Goal: Task Accomplishment & Management: Complete application form

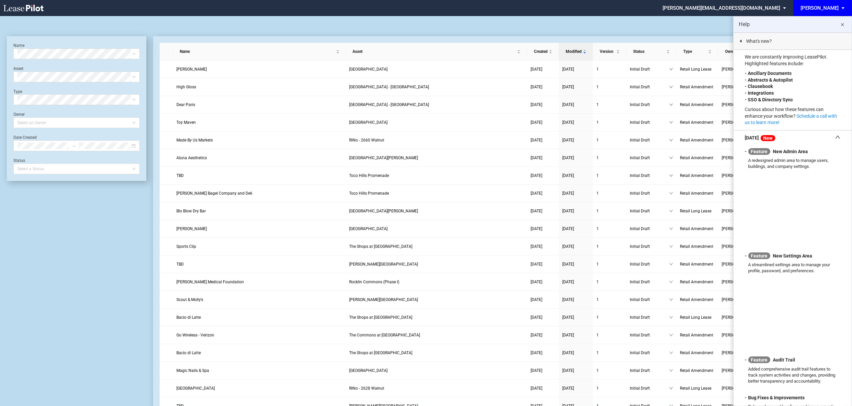
click at [830, 7] on div "[PERSON_NAME]" at bounding box center [820, 8] width 38 height 6
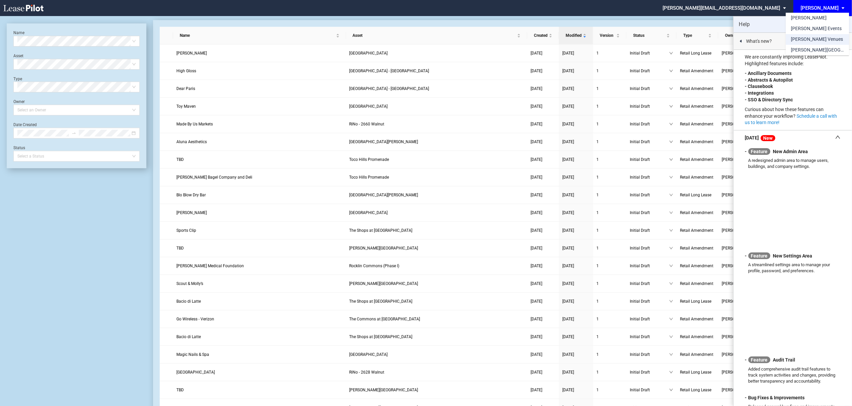
click at [817, 38] on div "[PERSON_NAME] Venues" at bounding box center [817, 39] width 52 height 7
click at [842, 25] on md-icon "close" at bounding box center [842, 25] width 8 height 8
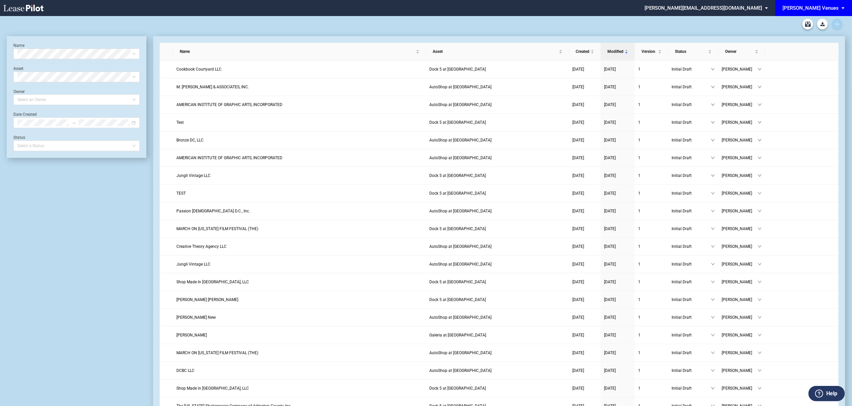
drag, startPoint x: 844, startPoint y: 26, endPoint x: 841, endPoint y: 26, distance: 3.4
click at [843, 27] on div at bounding box center [426, 24] width 838 height 16
click at [841, 26] on link "Create new document" at bounding box center [837, 24] width 11 height 11
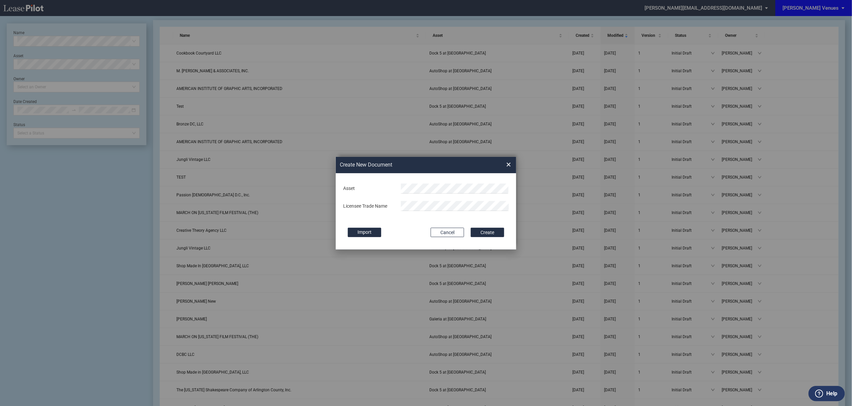
click at [436, 193] on body ".bocls-1{fill:#26354a;fill-rule:evenodd} Loading... × edens@leasepilot.co Super…" at bounding box center [426, 187] width 852 height 406
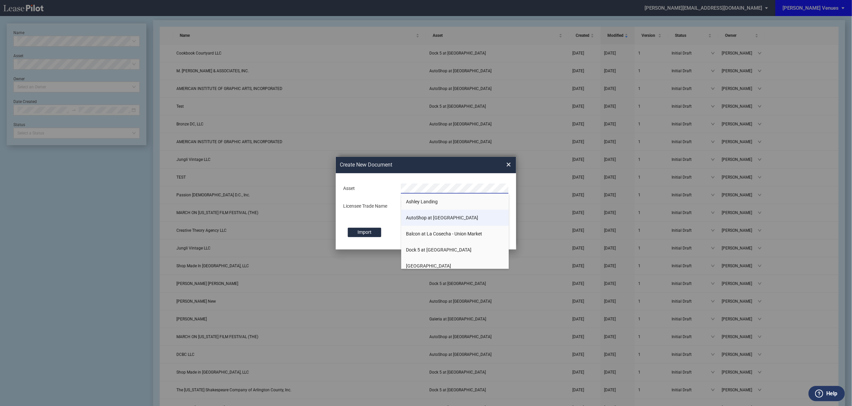
click at [434, 211] on li "AutoShop at [GEOGRAPHIC_DATA]" at bounding box center [455, 217] width 108 height 16
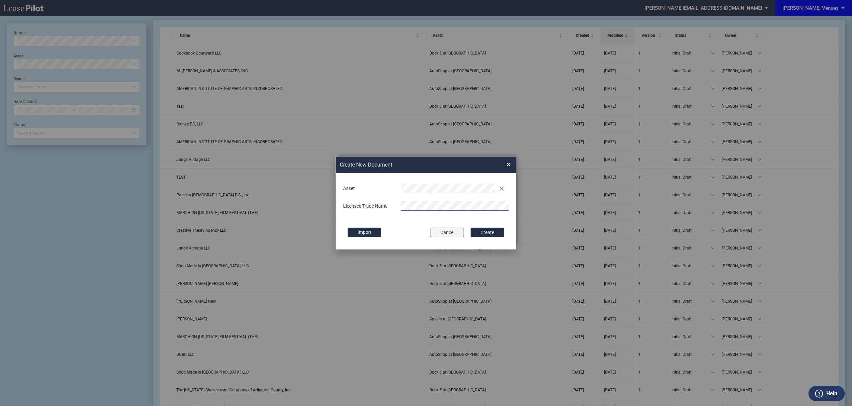
click at [471, 227] on button "Create" at bounding box center [487, 231] width 33 height 9
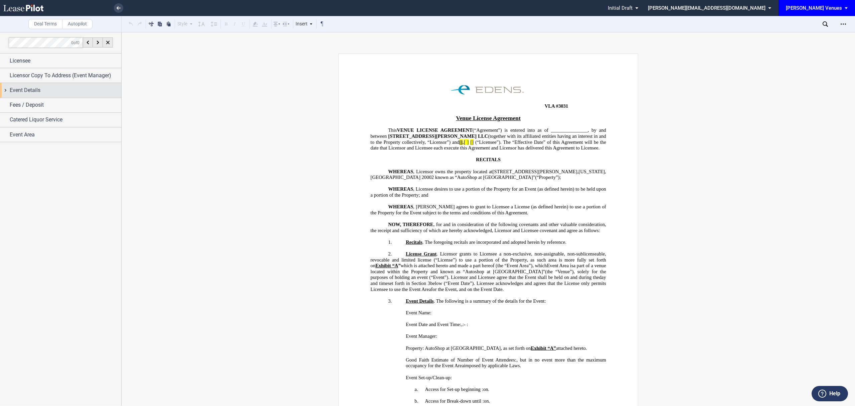
click at [27, 93] on span "Event Details" at bounding box center [25, 90] width 31 height 8
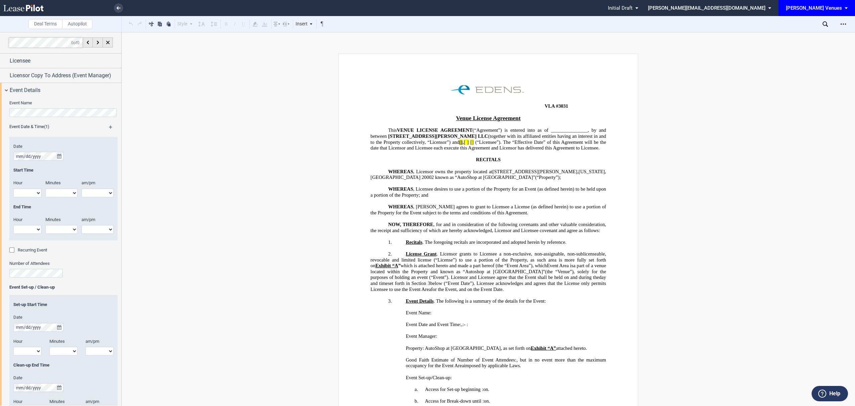
scroll to position [134, 0]
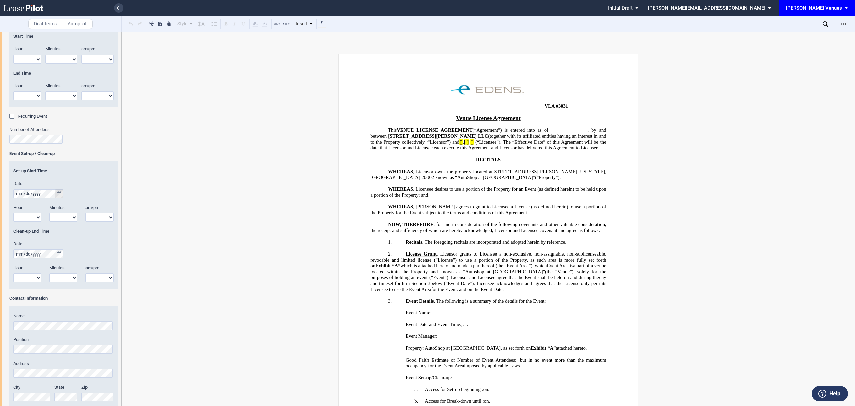
click at [59, 191] on icon "true" at bounding box center [59, 193] width 4 height 5
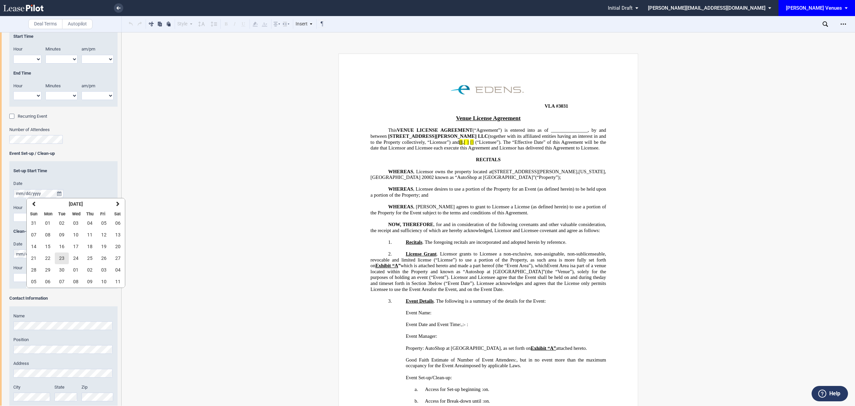
click at [58, 253] on button "23" at bounding box center [62, 258] width 14 height 12
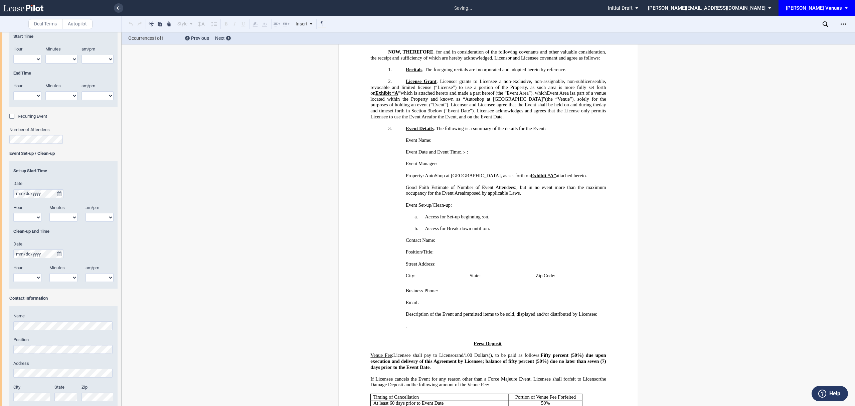
scroll to position [173, 0]
click at [35, 218] on select "1 2 3 4 5 6 7 8 9 10 11 12" at bounding box center [27, 217] width 28 height 9
select select "3"
click at [13, 213] on select "1 2 3 4 5 6 7 8 9 10 11 12" at bounding box center [27, 217] width 28 height 9
click at [56, 219] on select "00 05 10 15 20 25 30 35 40 45 50 55" at bounding box center [63, 217] width 28 height 9
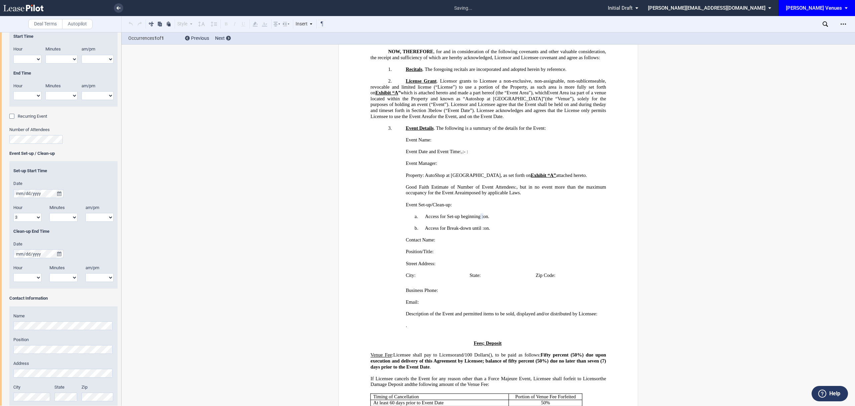
select select "15"
click at [49, 213] on select "00 05 10 15 20 25 30 35 40 45 50 55" at bounding box center [63, 217] width 28 height 9
drag, startPoint x: 103, startPoint y: 216, endPoint x: 104, endPoint y: 221, distance: 5.4
click at [104, 217] on select "am pm" at bounding box center [100, 217] width 28 height 9
select select "pm"
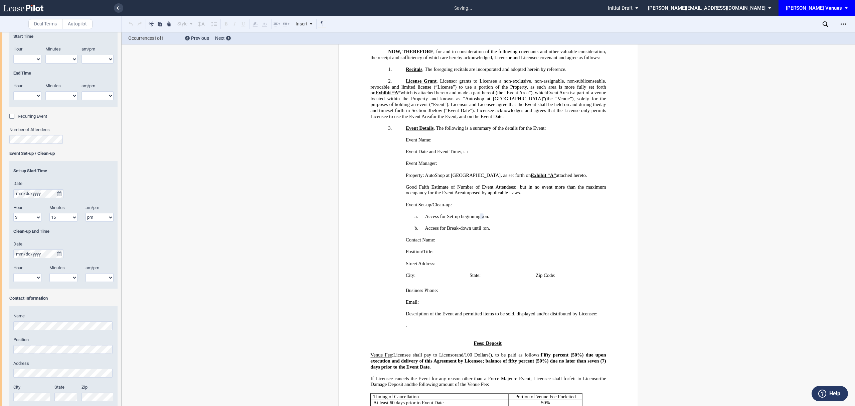
click at [86, 213] on select "am pm" at bounding box center [100, 217] width 28 height 9
click at [58, 257] on button "true" at bounding box center [59, 253] width 8 height 9
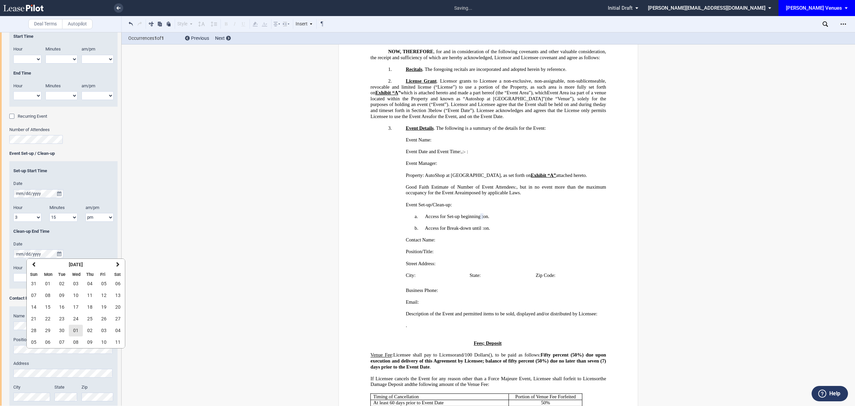
click at [80, 329] on button "01" at bounding box center [76, 330] width 14 height 12
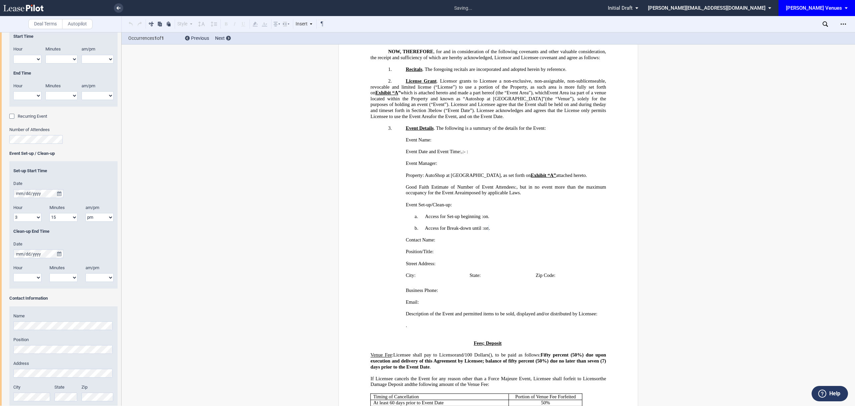
drag, startPoint x: 31, startPoint y: 277, endPoint x: 35, endPoint y: 288, distance: 11.7
click at [31, 278] on select "1 2 3 4 5 6 7 8 9 10 11 12" at bounding box center [27, 277] width 28 height 9
select select "8"
click at [13, 273] on select "1 2 3 4 5 6 7 8 9 10 11 12" at bounding box center [27, 277] width 28 height 9
drag, startPoint x: 63, startPoint y: 274, endPoint x: 67, endPoint y: 284, distance: 10.2
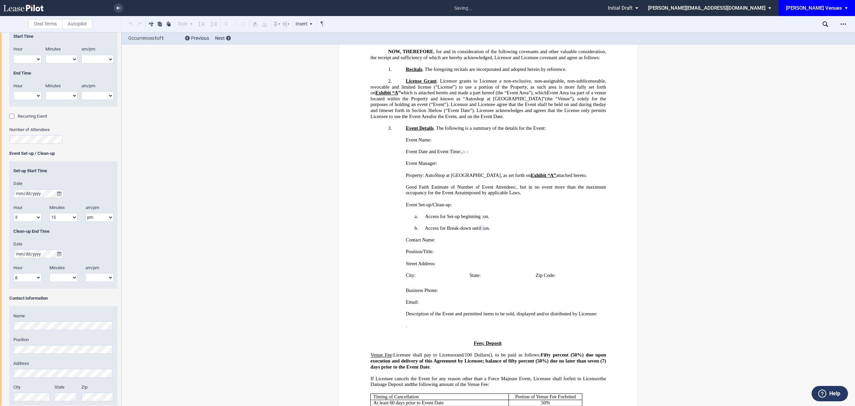
click at [64, 274] on select "00 05 10 15 20 25 30 35 40 45 50 55" at bounding box center [63, 277] width 28 height 9
select select "40"
click at [49, 273] on select "00 05 10 15 20 25 30 35 40 45 50 55" at bounding box center [63, 277] width 28 height 9
drag, startPoint x: 86, startPoint y: 280, endPoint x: 94, endPoint y: 281, distance: 8.8
click at [90, 279] on select "am pm" at bounding box center [100, 277] width 28 height 9
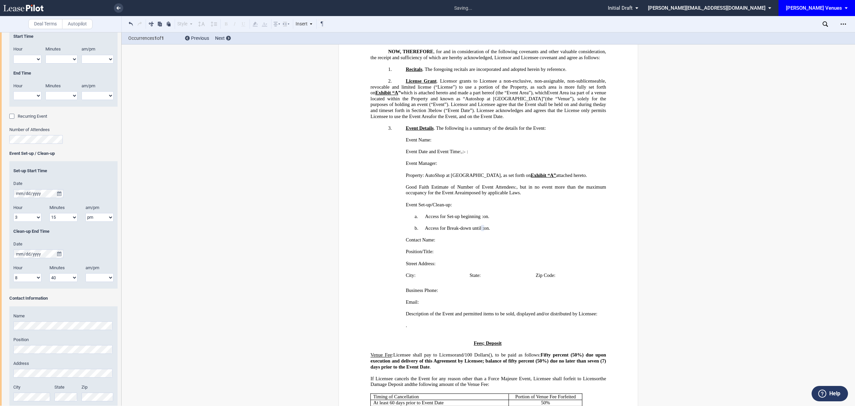
select select "pm"
click at [86, 273] on select "am pm" at bounding box center [100, 277] width 28 height 9
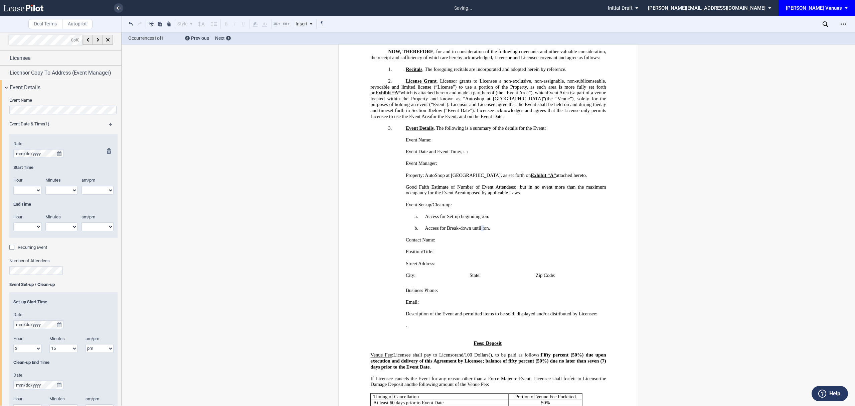
scroll to position [0, 0]
click at [15, 63] on span "Licensee" at bounding box center [20, 61] width 21 height 8
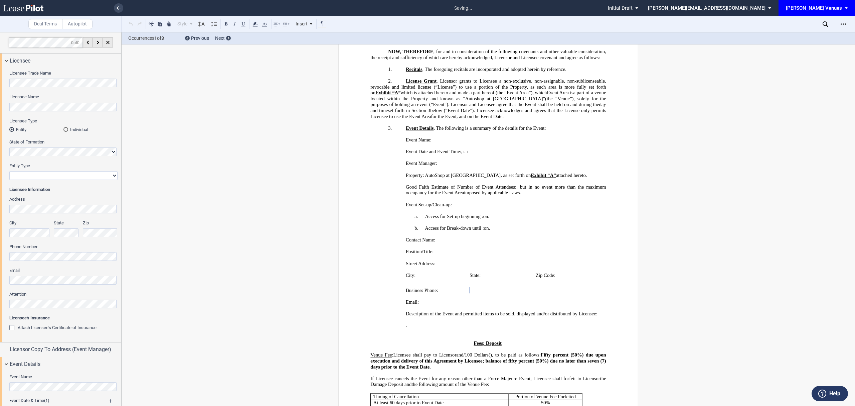
drag, startPoint x: 91, startPoint y: 275, endPoint x: 90, endPoint y: 269, distance: 6.2
click at [91, 274] on div "Email" at bounding box center [63, 275] width 108 height 17
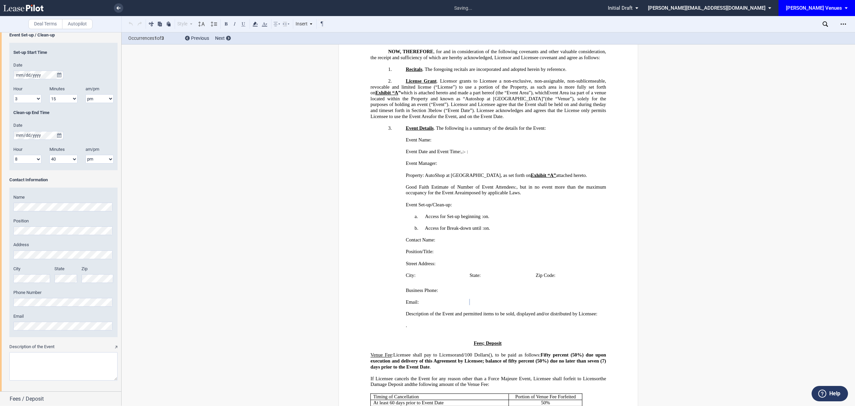
scroll to position [556, 0]
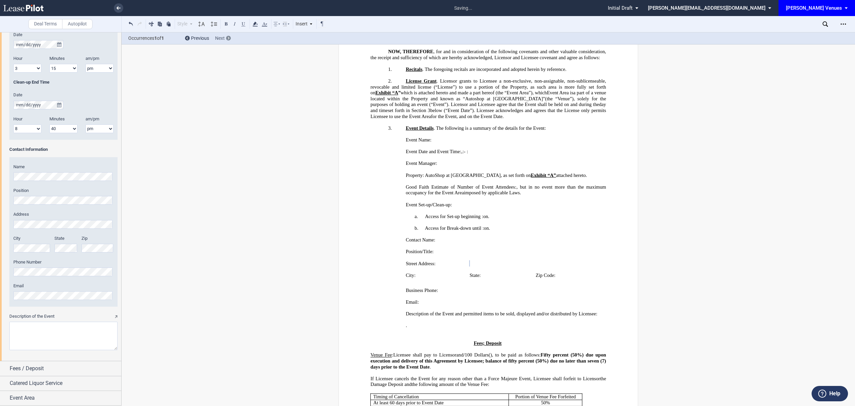
click at [226, 38] on div at bounding box center [228, 38] width 5 height 5
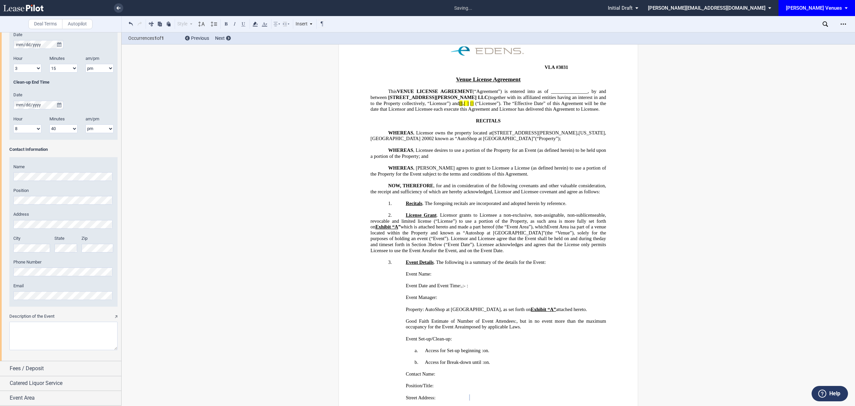
scroll to position [89, 0]
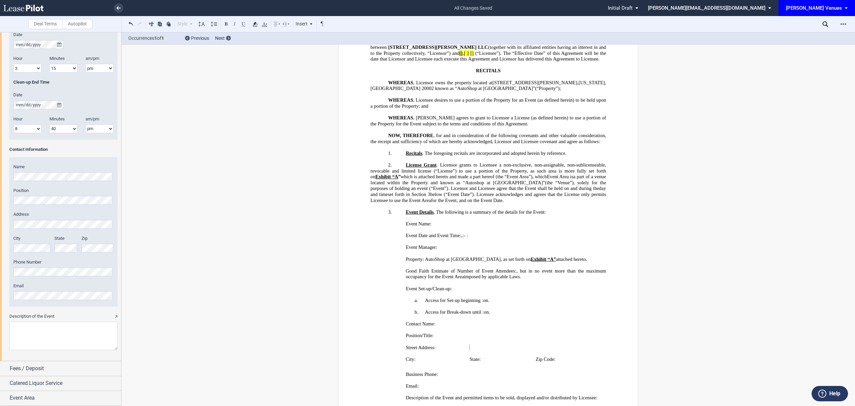
click at [843, 27] on div "Open Lease options menu" at bounding box center [843, 24] width 11 height 11
click at [816, 34] on div "Download" at bounding box center [805, 36] width 82 height 6
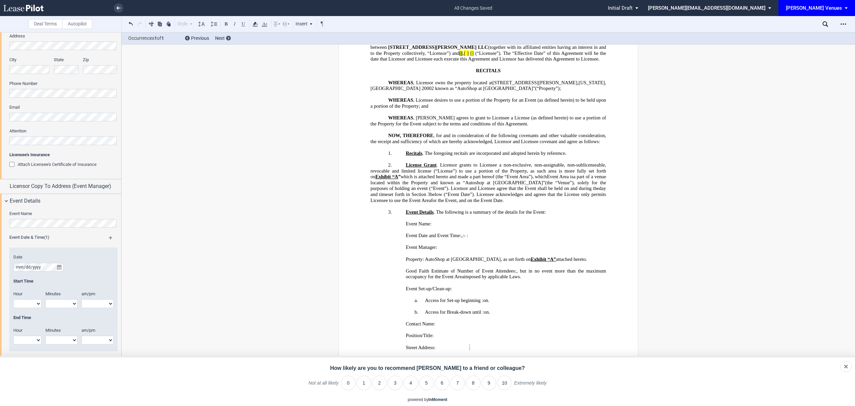
scroll to position [111, 0]
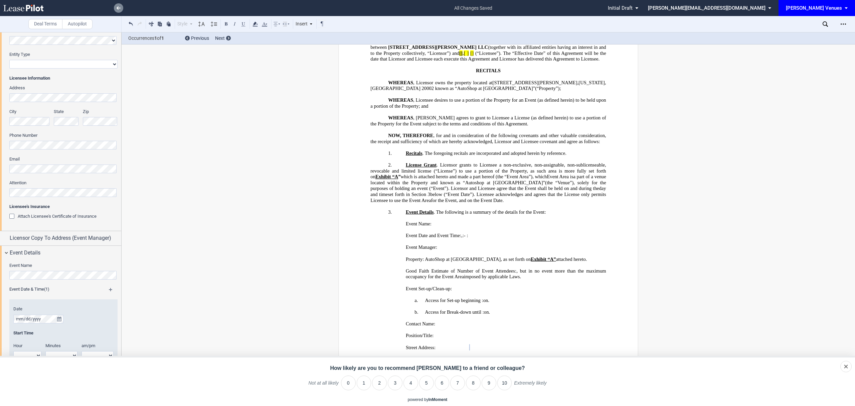
click at [115, 8] on link at bounding box center [118, 7] width 9 height 9
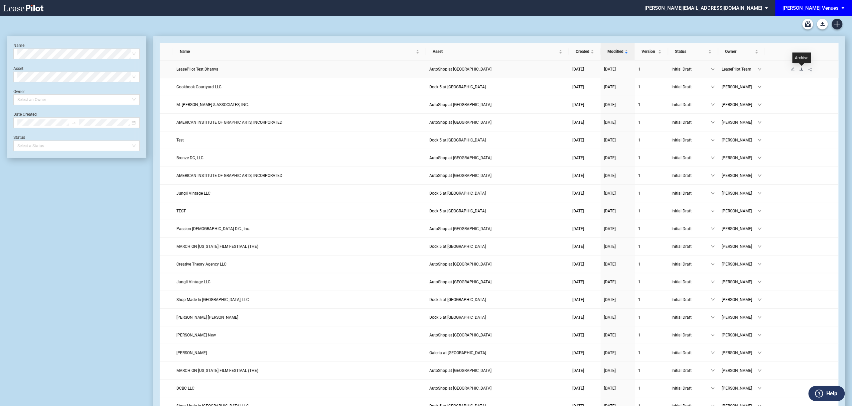
click at [801, 70] on icon "download" at bounding box center [801, 69] width 4 height 4
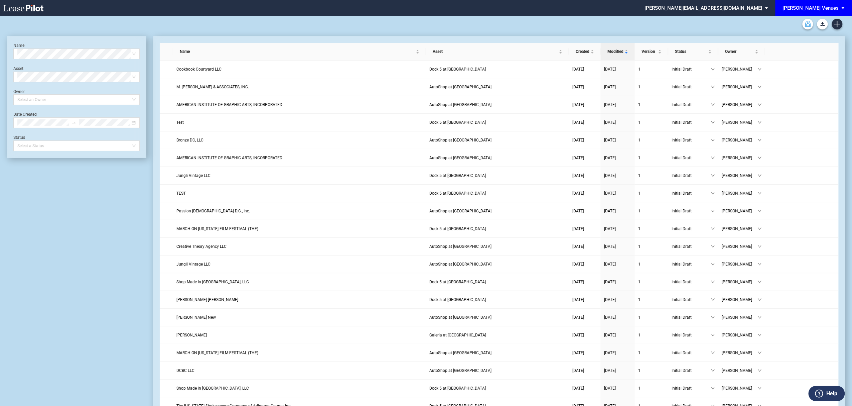
click at [809, 27] on link "Archive" at bounding box center [807, 24] width 11 height 11
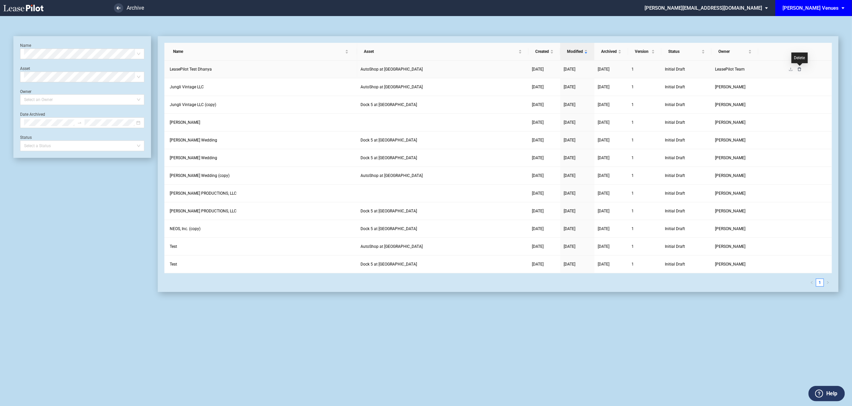
click at [801, 69] on icon "delete" at bounding box center [799, 69] width 4 height 4
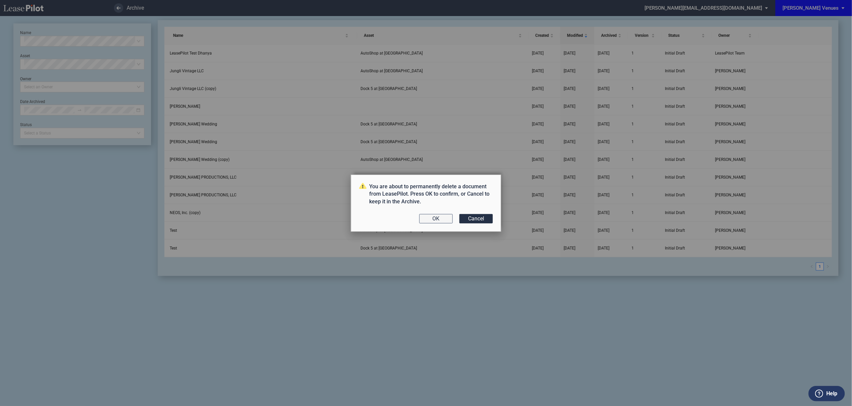
click at [422, 222] on button "OK" at bounding box center [435, 218] width 33 height 9
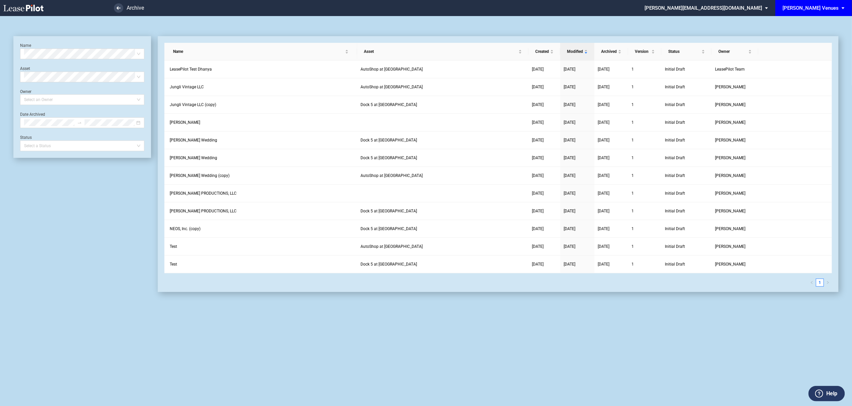
scroll to position [16, 0]
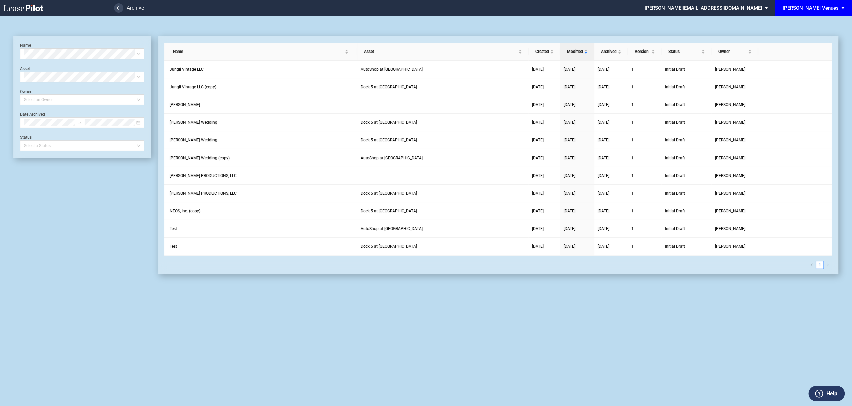
click at [32, 12] on link at bounding box center [34, 8] width 63 height 16
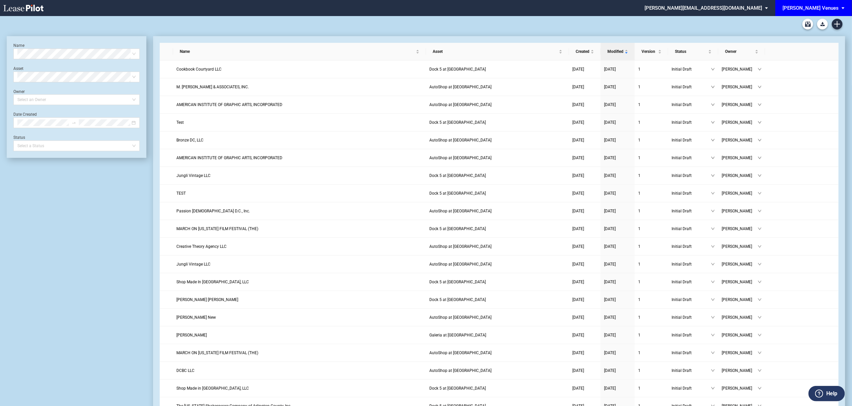
click at [771, 9] on md-select "[PERSON_NAME][EMAIL_ADDRESS][DOMAIN_NAME] Super Admin Area Admin Area Settings …" at bounding box center [709, 7] width 130 height 15
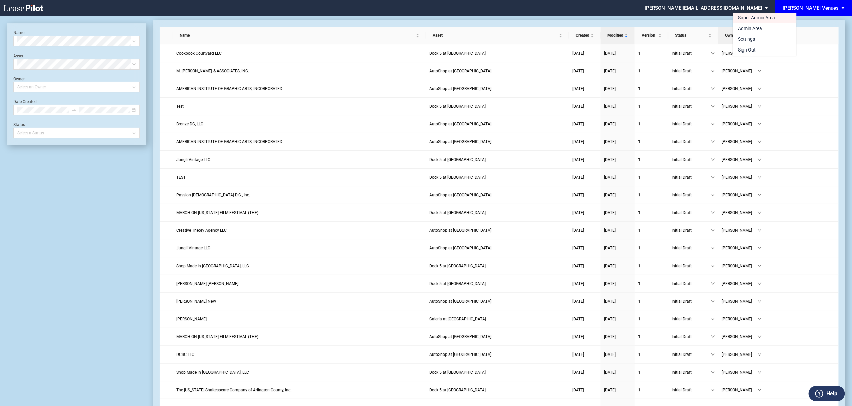
drag, startPoint x: 700, startPoint y: 16, endPoint x: 761, endPoint y: 29, distance: 62.1
click at [700, 16] on md-backdrop at bounding box center [426, 211] width 852 height 422
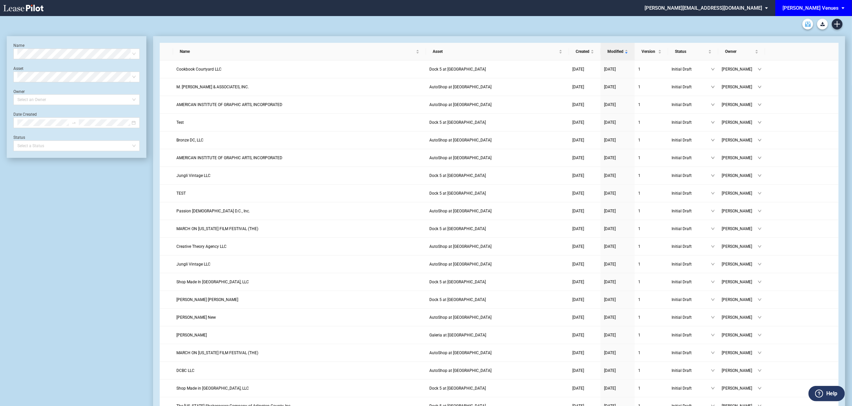
click at [805, 24] on use "Archive" at bounding box center [808, 23] width 6 height 5
